Goal: Find specific page/section: Find specific page/section

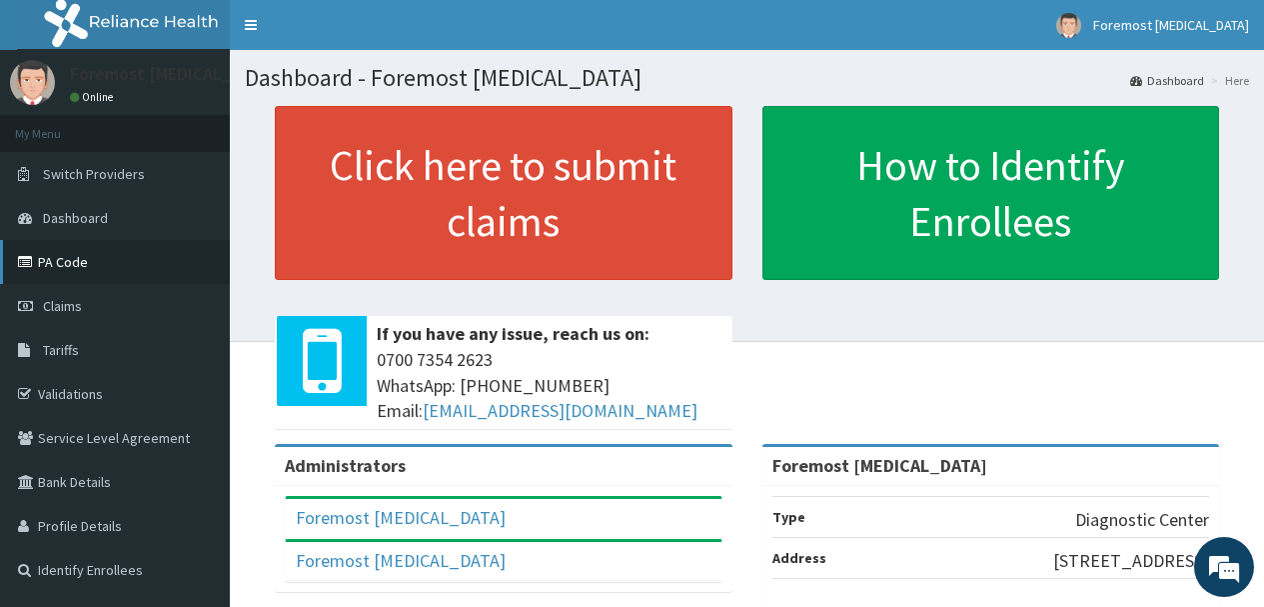
click at [154, 276] on link "PA Code" at bounding box center [115, 262] width 230 height 44
click at [133, 269] on link "PA Code" at bounding box center [115, 262] width 230 height 44
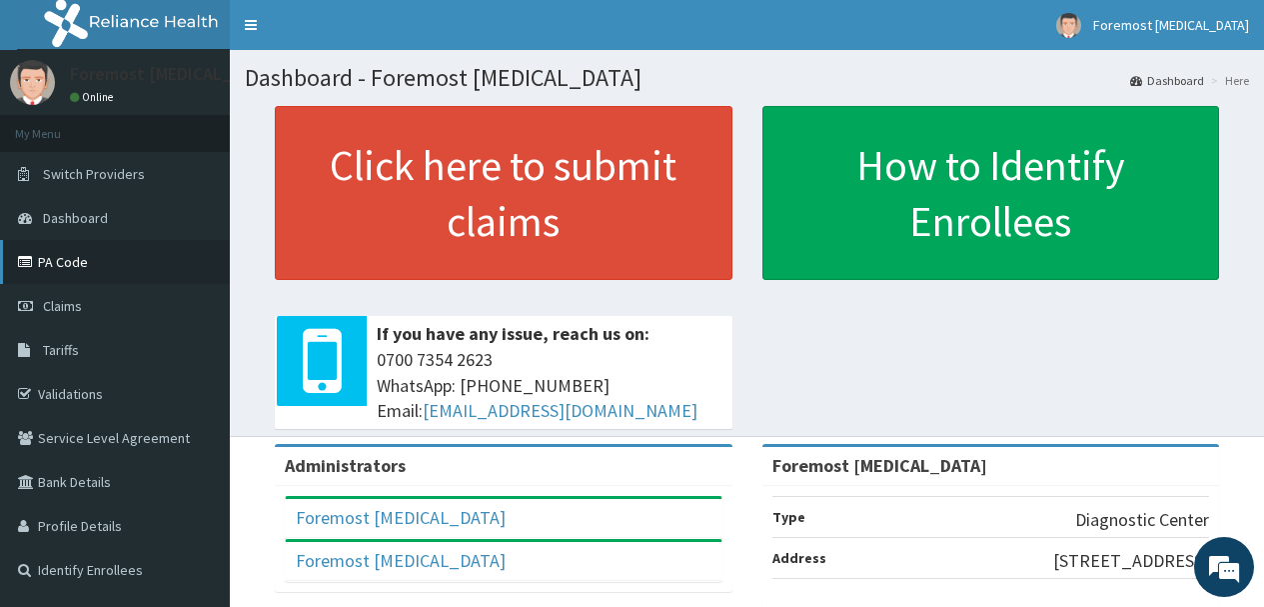
click at [67, 250] on link "PA Code" at bounding box center [115, 262] width 230 height 44
